Goal: Task Accomplishment & Management: Complete application form

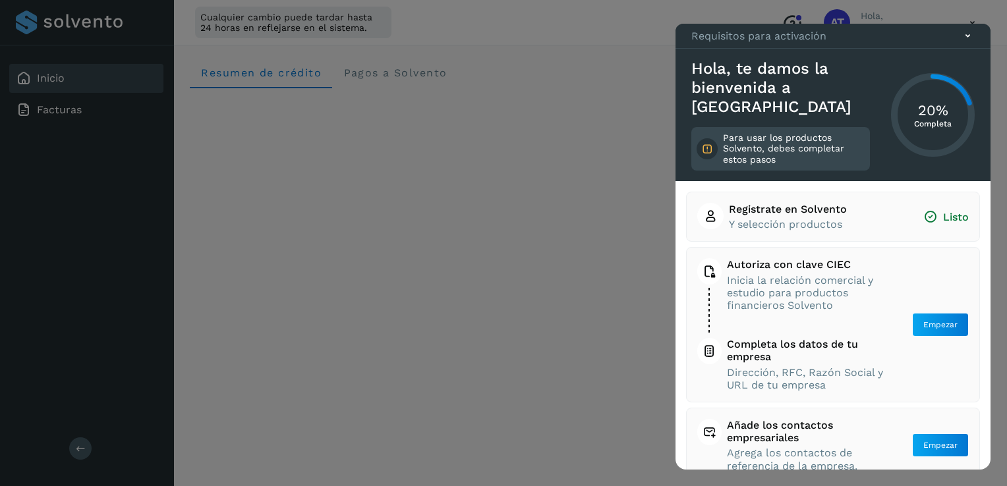
click at [531, 49] on div at bounding box center [503, 243] width 1007 height 486
click at [954, 22] on div at bounding box center [503, 243] width 1007 height 486
click at [970, 43] on icon at bounding box center [967, 36] width 14 height 14
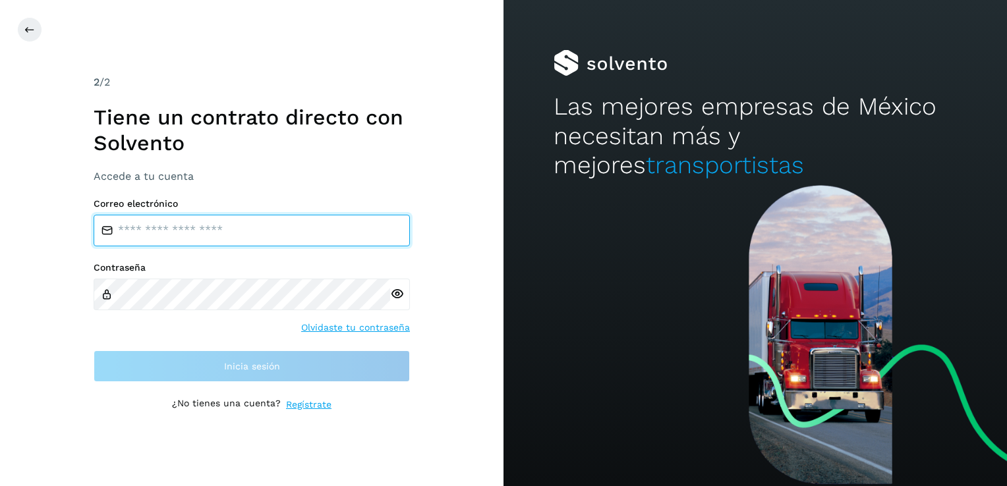
type input "**********"
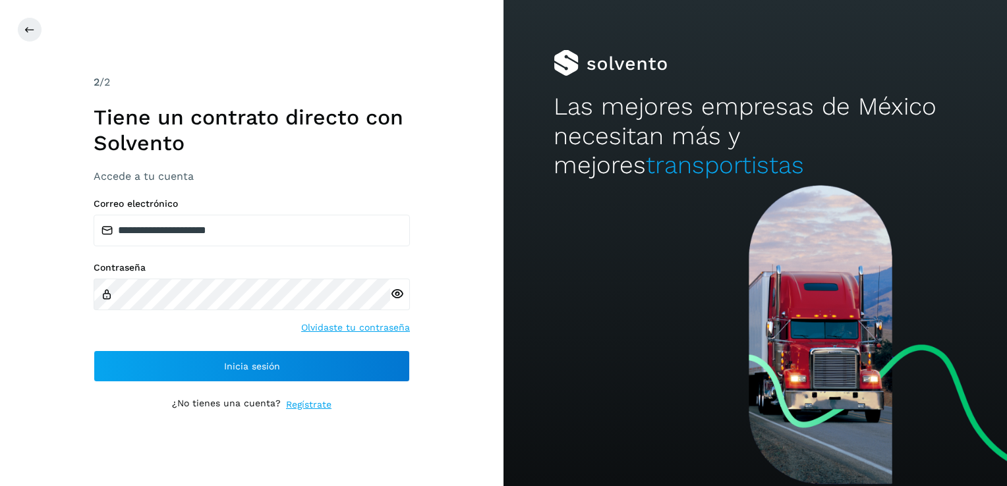
click at [395, 292] on icon at bounding box center [397, 294] width 14 height 14
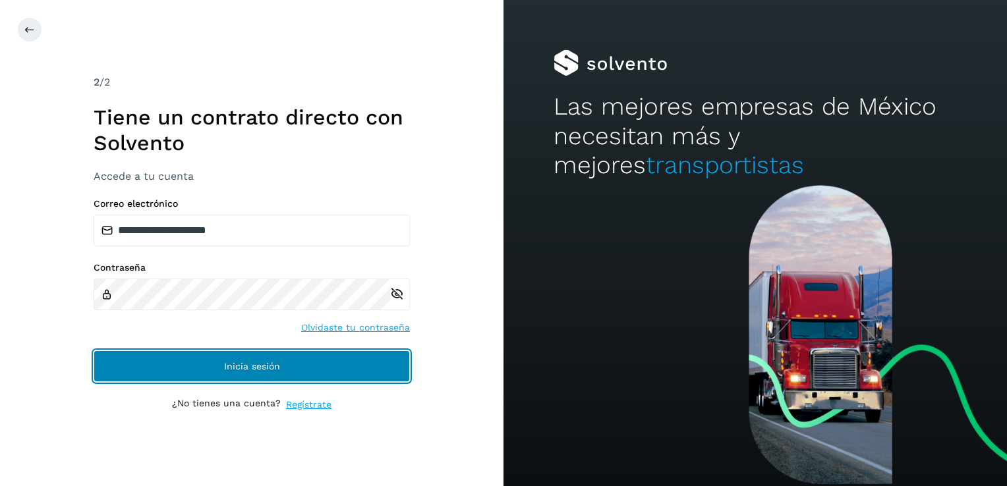
click at [335, 363] on button "Inicia sesión" at bounding box center [252, 366] width 316 height 32
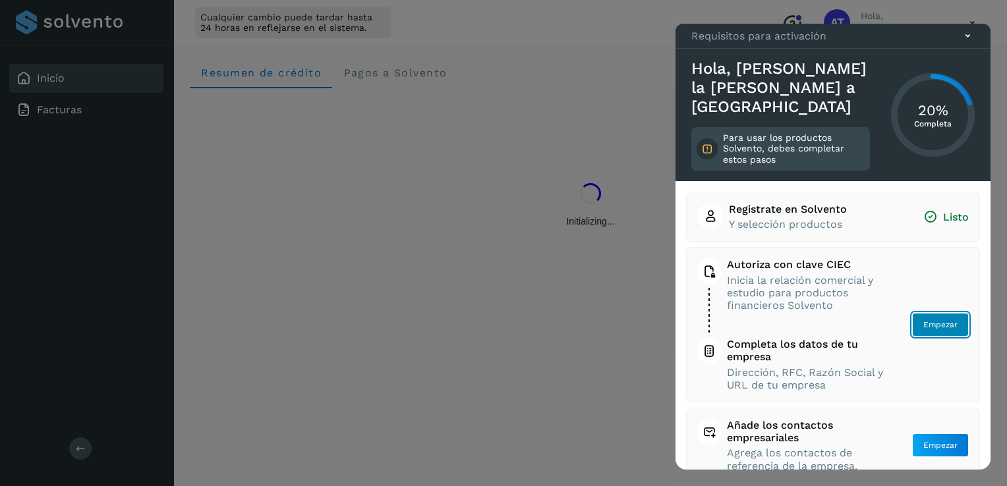
click at [931, 326] on span "Empezar" at bounding box center [940, 325] width 34 height 12
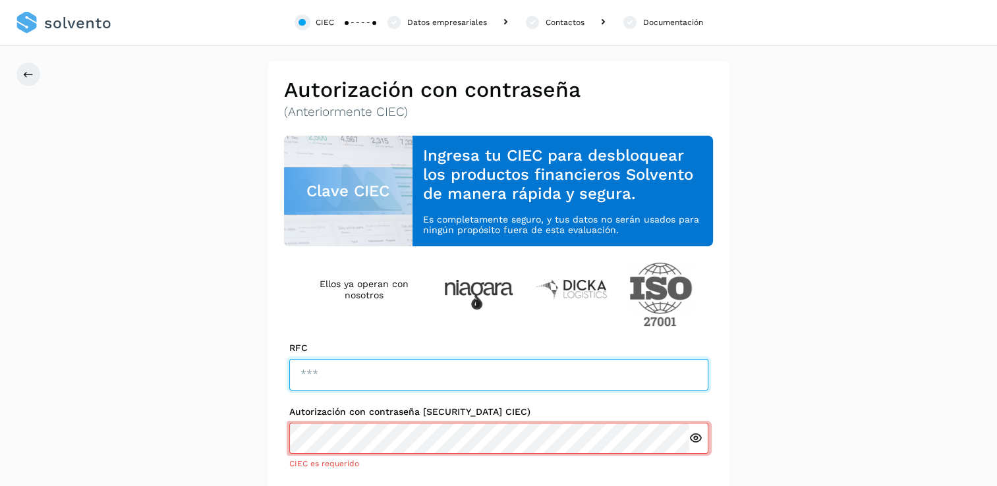
click at [514, 387] on input "text" at bounding box center [498, 375] width 419 height 32
type input "*"
type input "**********"
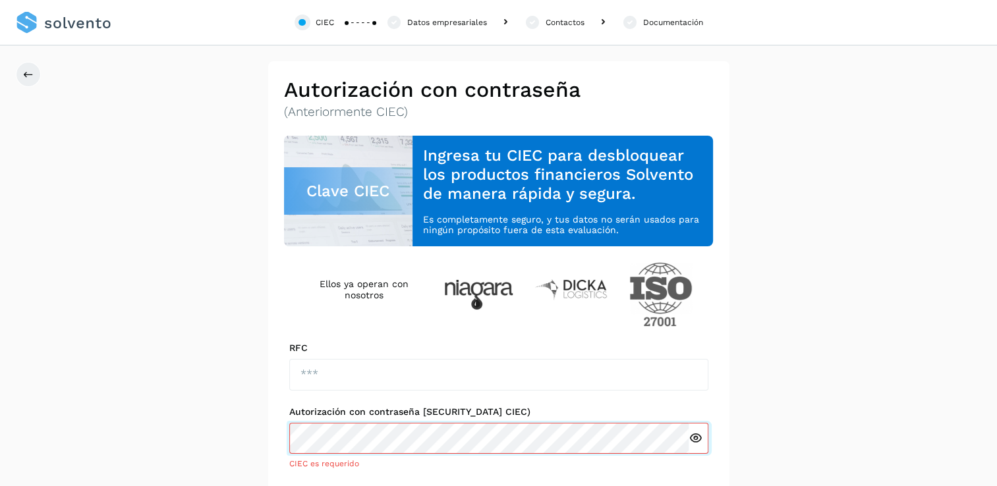
click at [600, 435] on div "Autorización con contraseña (Anteriormente CIEC) CIEC es requerido" at bounding box center [498, 437] width 419 height 63
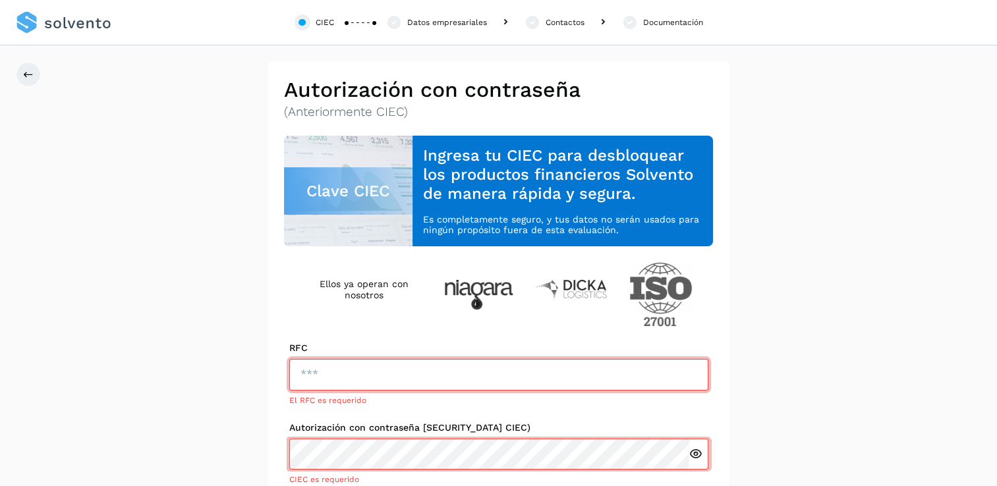
click at [696, 457] on icon at bounding box center [695, 454] width 14 height 14
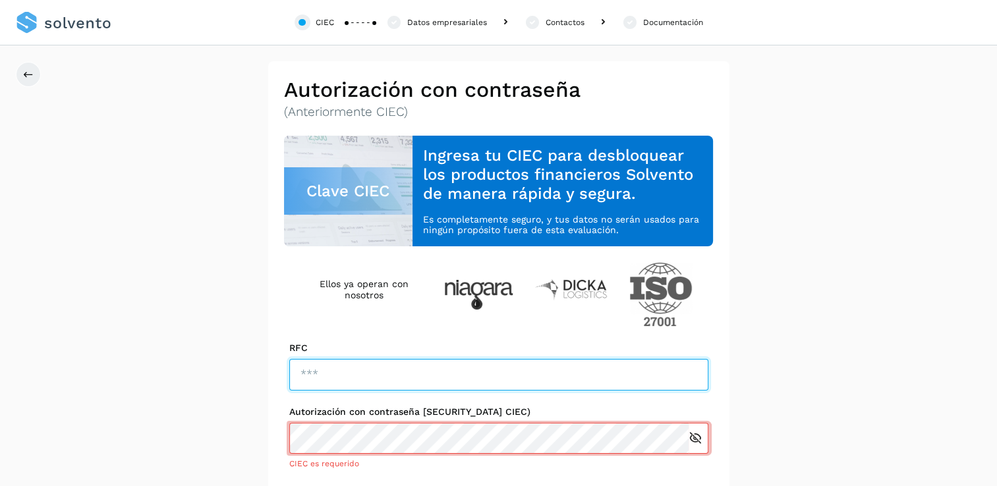
click at [432, 376] on input "text" at bounding box center [498, 375] width 419 height 32
type input "**********"
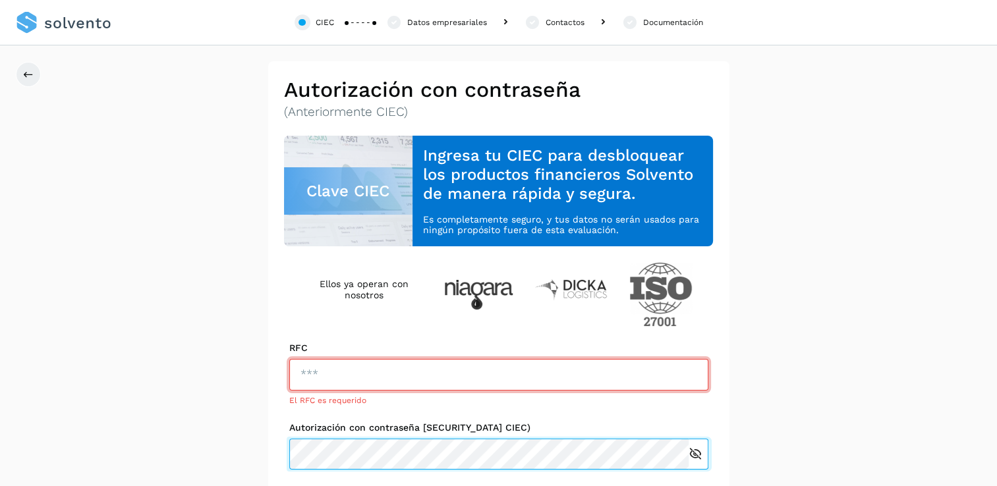
click at [304, 428] on div "Autorización con contraseña (Anteriormente CIEC)" at bounding box center [498, 445] width 419 height 47
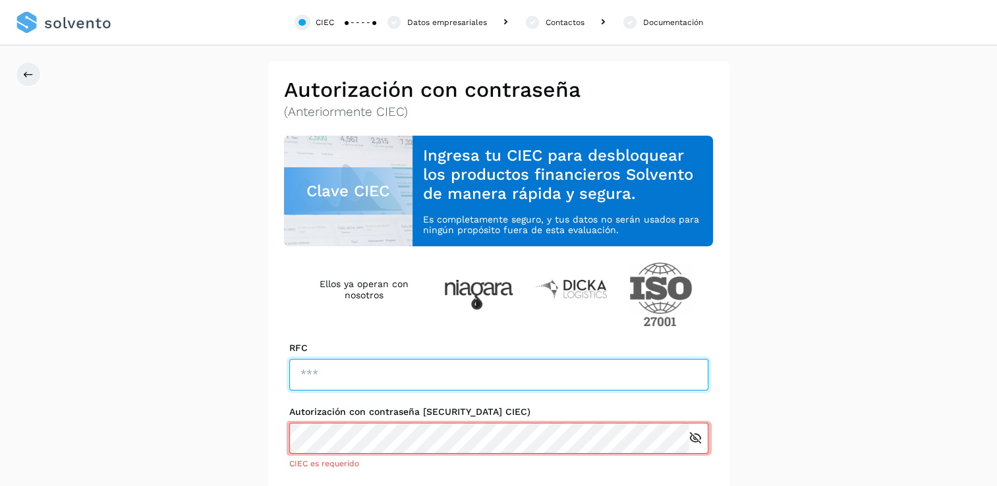
click at [565, 376] on input "text" at bounding box center [498, 375] width 419 height 32
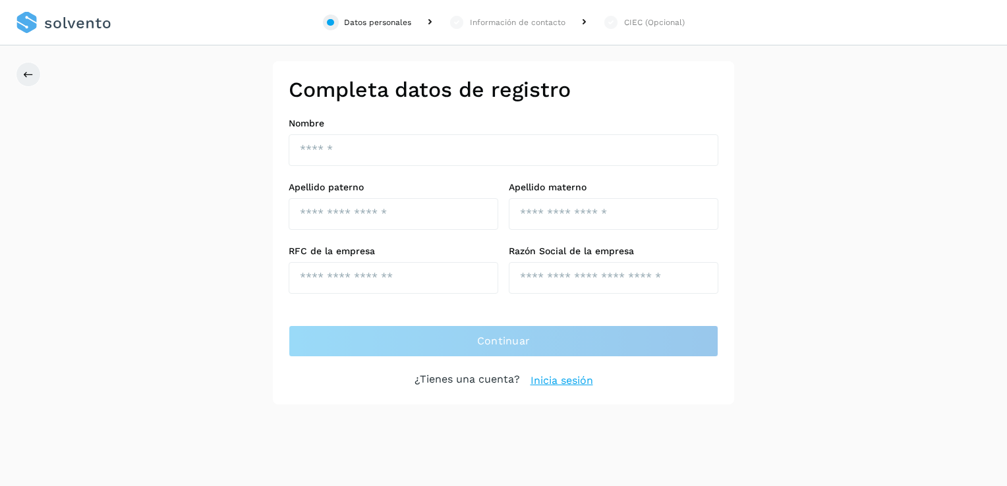
click at [574, 379] on link "Inicia sesión" at bounding box center [561, 381] width 63 height 16
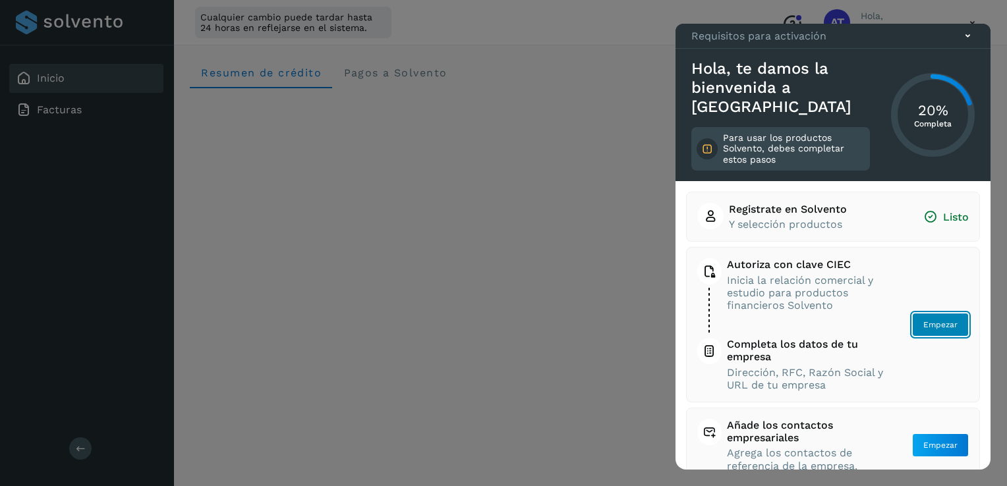
click at [933, 325] on span "Empezar" at bounding box center [940, 325] width 34 height 12
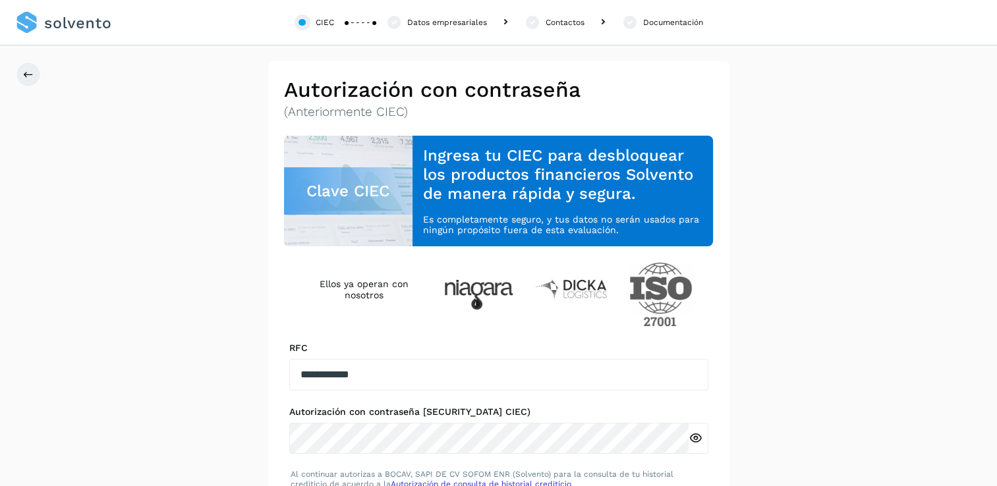
click at [690, 435] on icon at bounding box center [695, 438] width 14 height 14
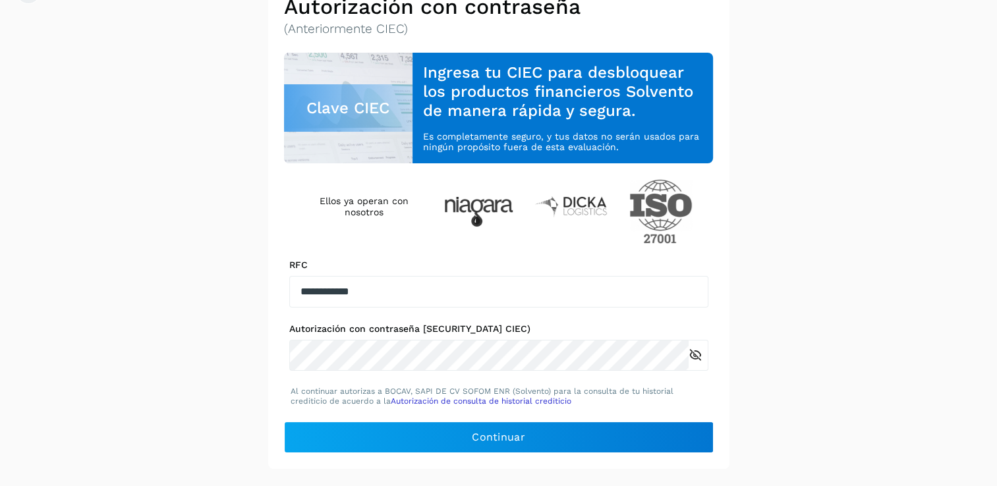
scroll to position [124, 0]
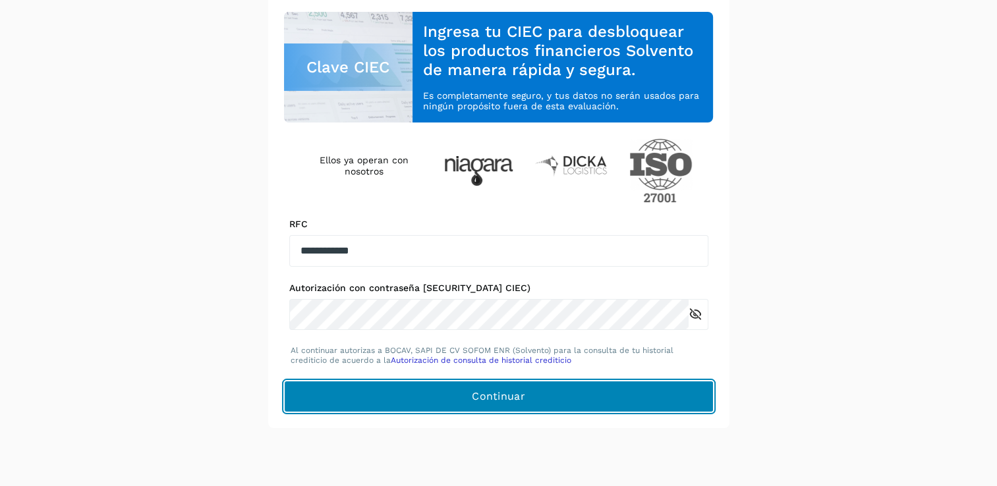
click at [636, 397] on button "Continuar" at bounding box center [499, 397] width 430 height 32
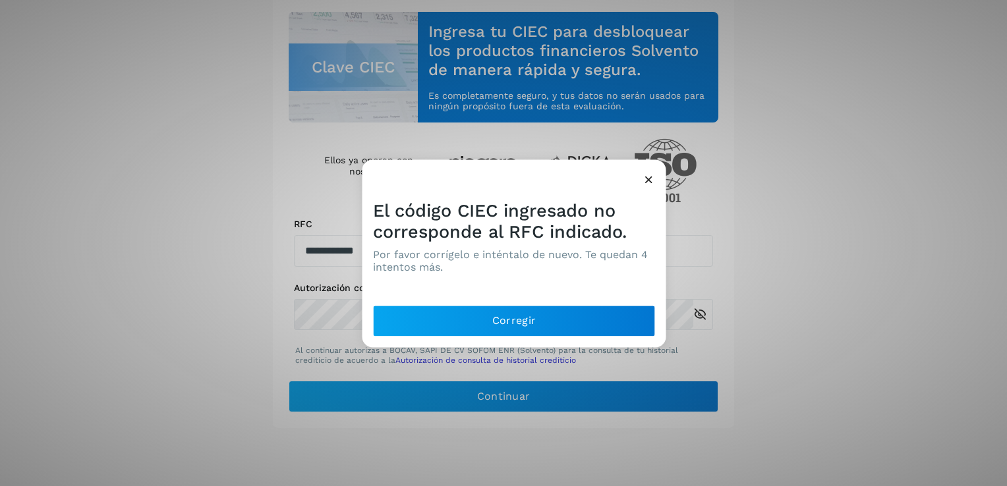
click at [648, 183] on icon at bounding box center [649, 180] width 14 height 14
